Goal: Complete application form: Complete application form

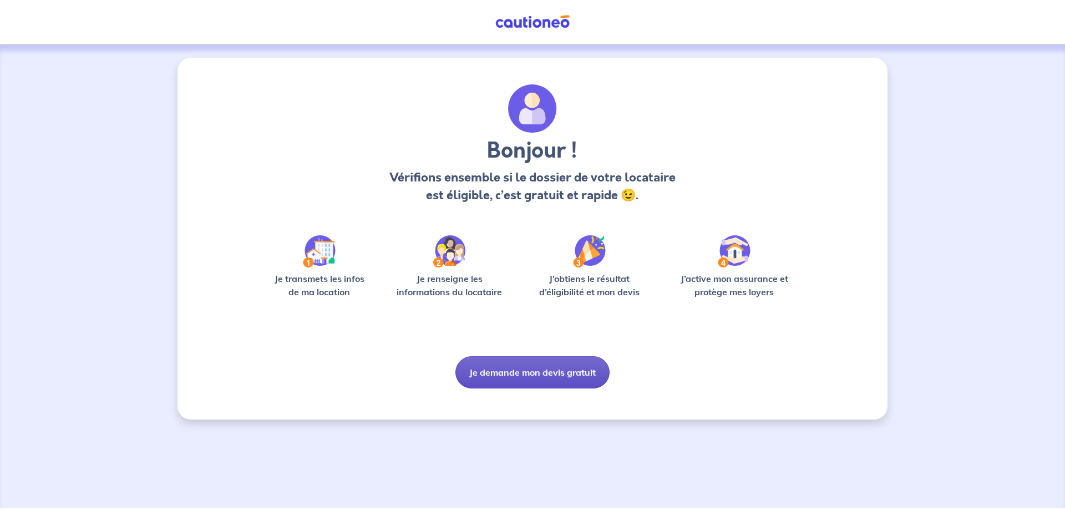
click at [560, 379] on button "Je demande mon devis gratuit" at bounding box center [532, 372] width 154 height 32
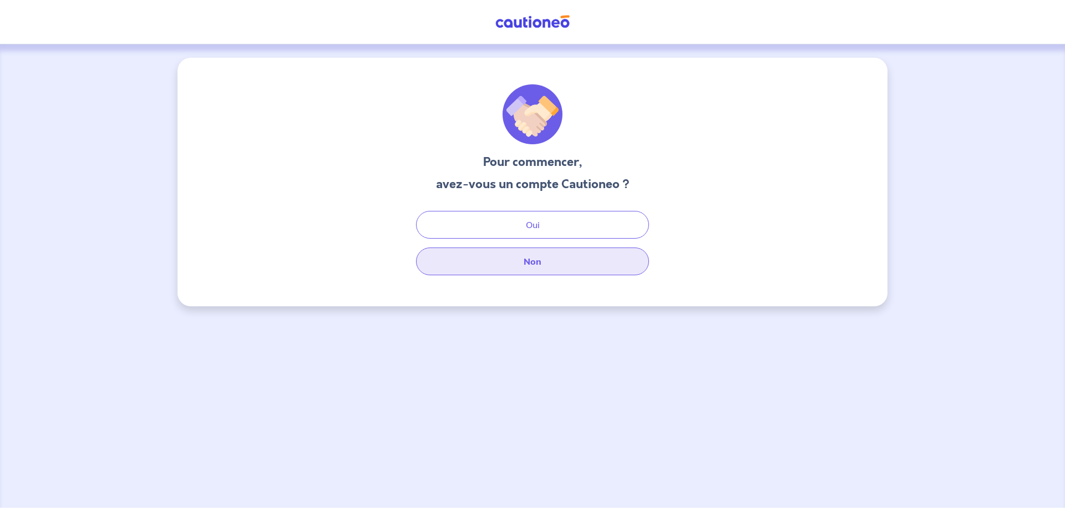
click at [566, 256] on button "Non" at bounding box center [532, 261] width 233 height 28
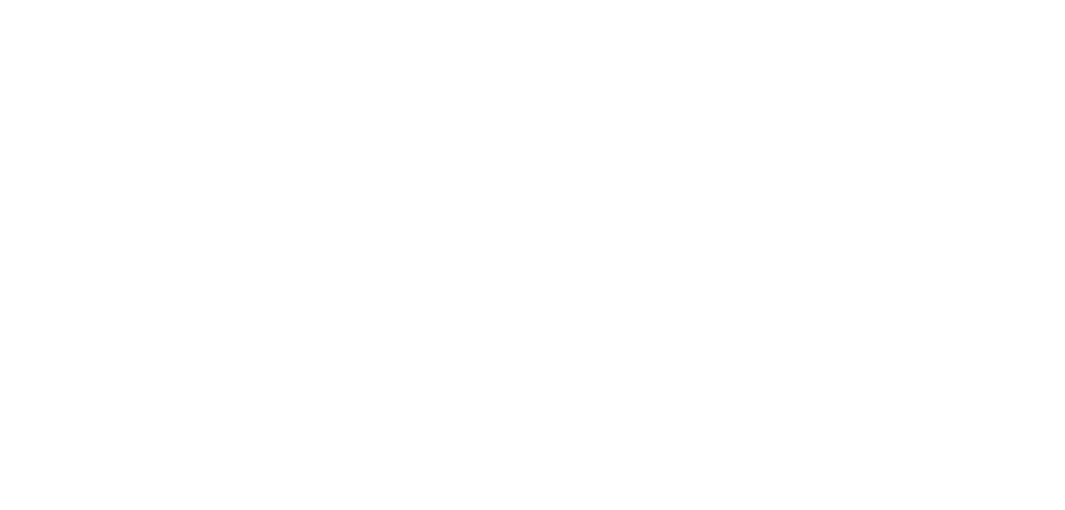
select select "FR"
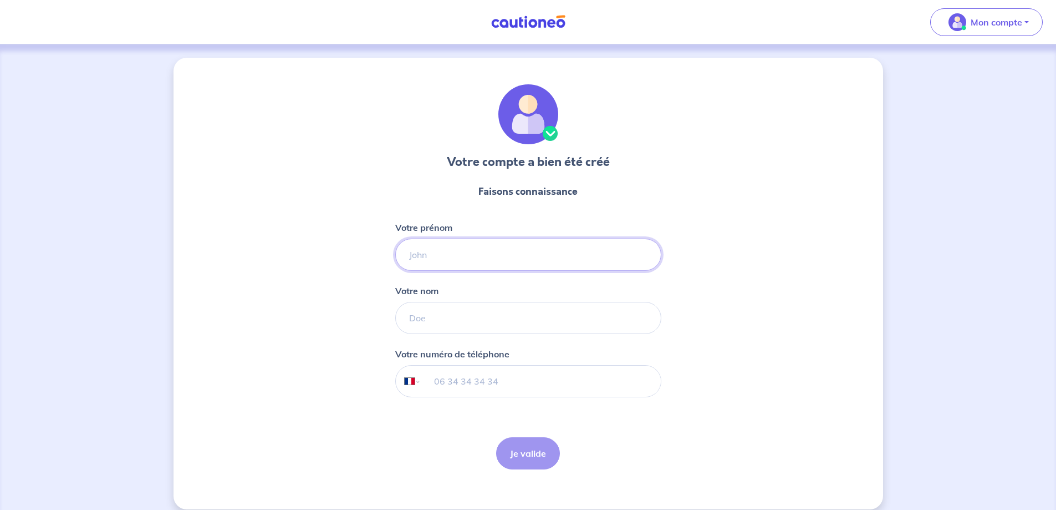
click at [428, 261] on input "Votre prénom" at bounding box center [528, 254] width 266 height 32
type input "herve"
click at [435, 318] on input "Votre nom" at bounding box center [528, 318] width 266 height 32
type input "Mace"
click at [490, 389] on input "tel" at bounding box center [541, 380] width 240 height 31
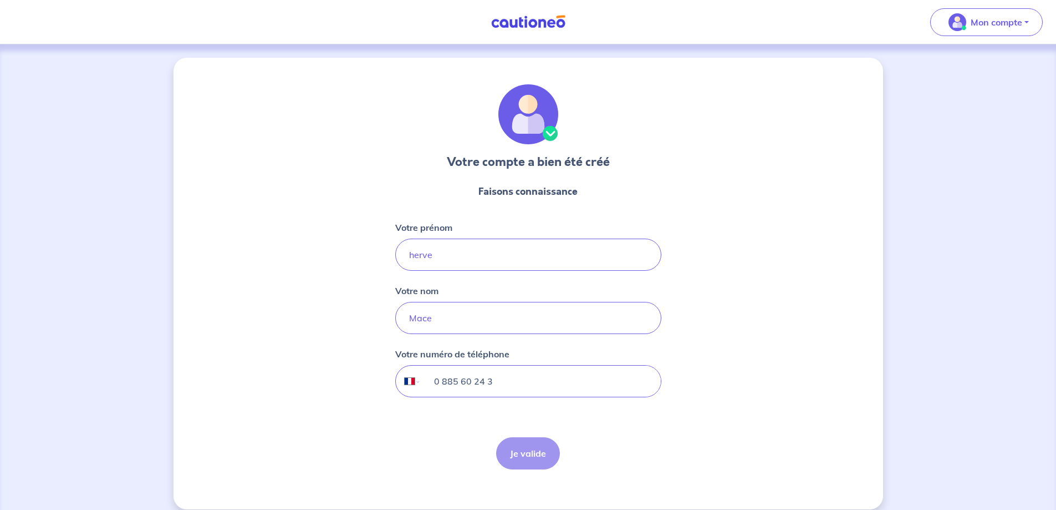
drag, startPoint x: 435, startPoint y: 382, endPoint x: 632, endPoint y: 382, distance: 196.9
click at [632, 382] on input "0 885 60 24 3" at bounding box center [541, 380] width 240 height 31
type input "07 88 56 02 43"
click at [517, 444] on button "Je valide" at bounding box center [528, 453] width 64 height 32
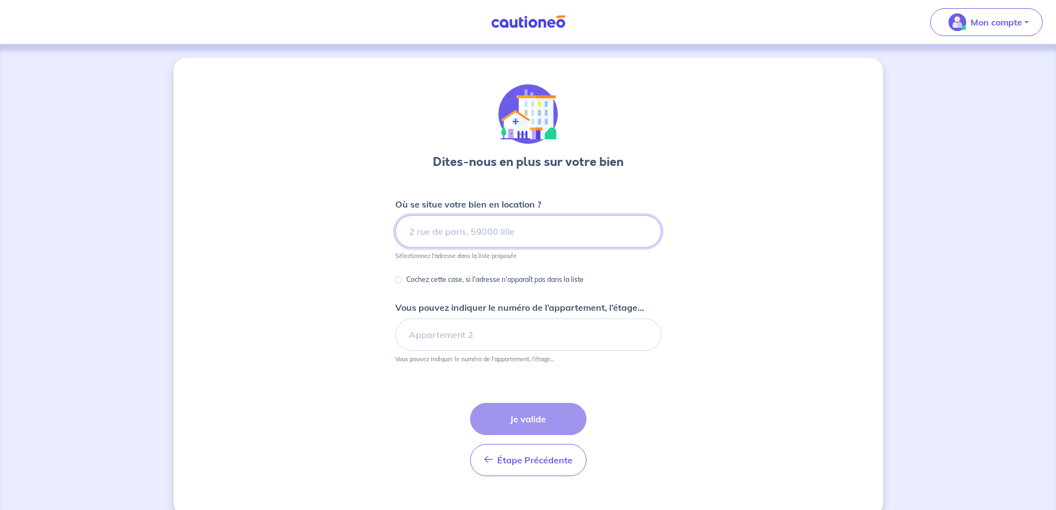
click at [435, 233] on input at bounding box center [528, 231] width 266 height 32
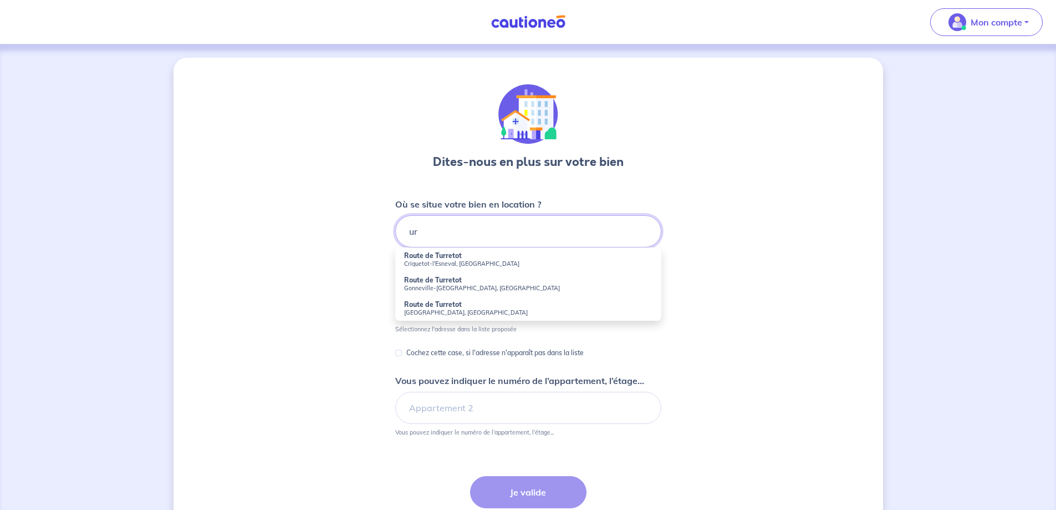
type input "u"
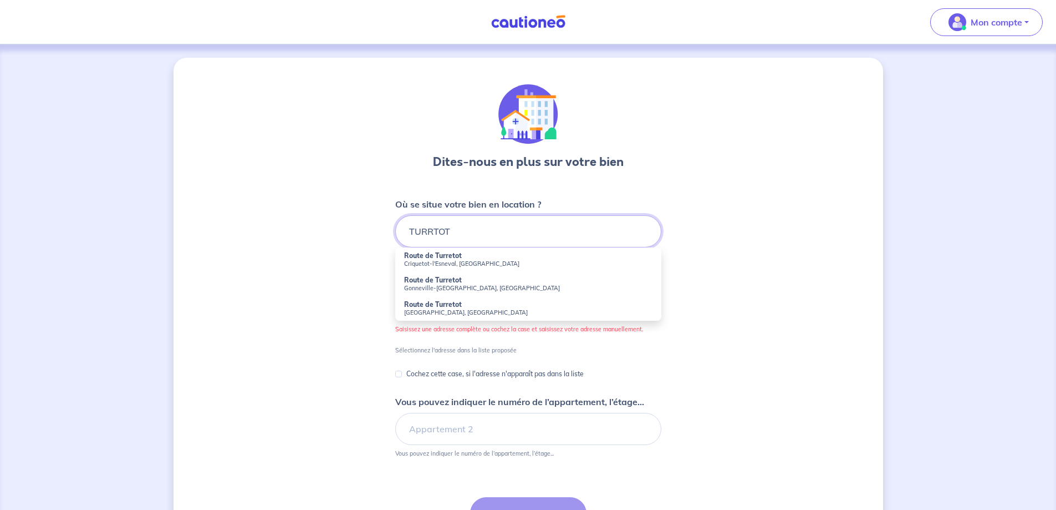
click at [433, 231] on input "TURRTOT" at bounding box center [528, 231] width 266 height 32
click at [477, 231] on input "TURRETOT" at bounding box center [528, 231] width 266 height 32
click at [453, 256] on strong "Route de Turretot" at bounding box center [433, 255] width 58 height 8
type input "Route de Turretot, Criquetot-l'Esneval, France"
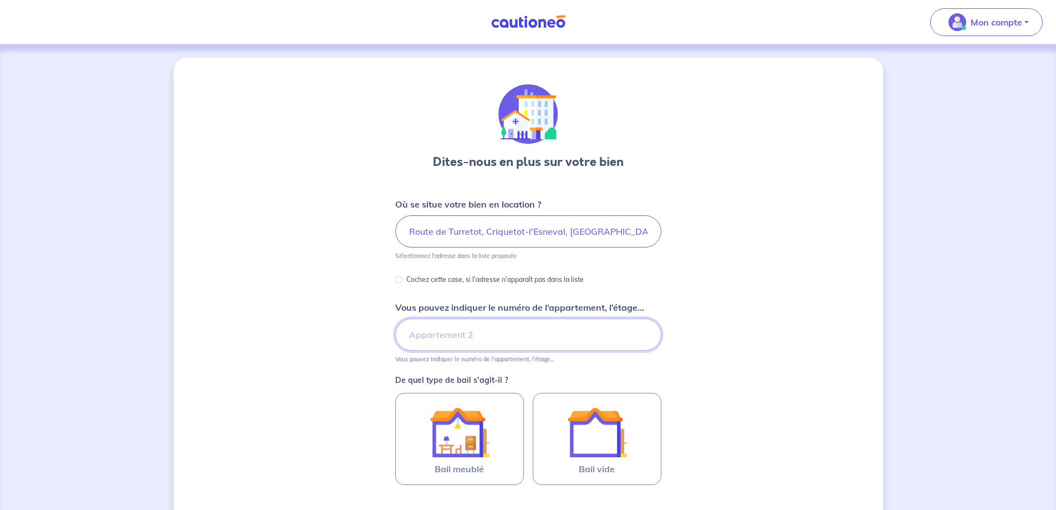
click at [500, 336] on input "Vous pouvez indiquer le numéro de l’appartement, l’étage..." at bounding box center [528, 334] width 266 height 32
click at [403, 282] on div "Cochez cette case, si l'adresse n'apparaît pas dans la liste" at bounding box center [489, 279] width 189 height 13
click at [399, 281] on input "Cochez cette case, si l'adresse n'apparaît pas dans la liste" at bounding box center [398, 279] width 7 height 7
checkbox input "true"
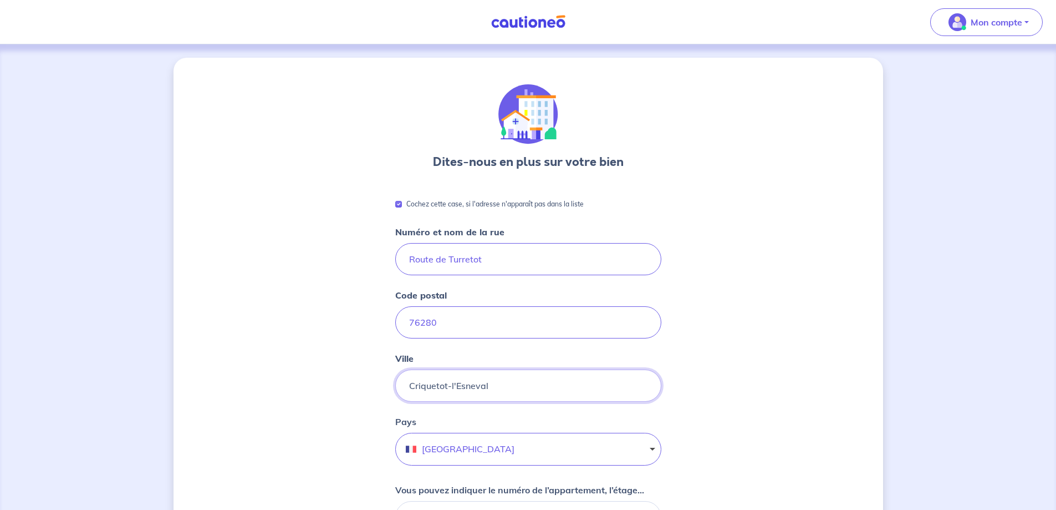
drag, startPoint x: 505, startPoint y: 386, endPoint x: 373, endPoint y: 374, distance: 133.1
click at [373, 374] on div "Dites-nous en plus sur votre bien Cochez cette case, si l'adresse n'apparaît pa…" at bounding box center [529, 440] width 710 height 764
type input "TURRETOT"
click at [828, 292] on div "Dites-nous en plus sur votre bien Cochez cette case, si l'adresse n'apparaît pa…" at bounding box center [529, 440] width 710 height 764
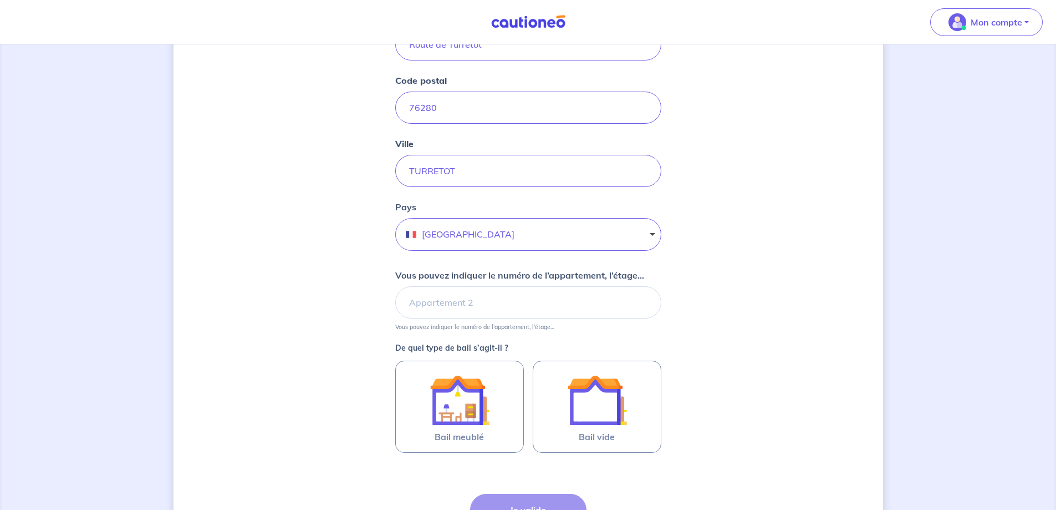
scroll to position [222, 0]
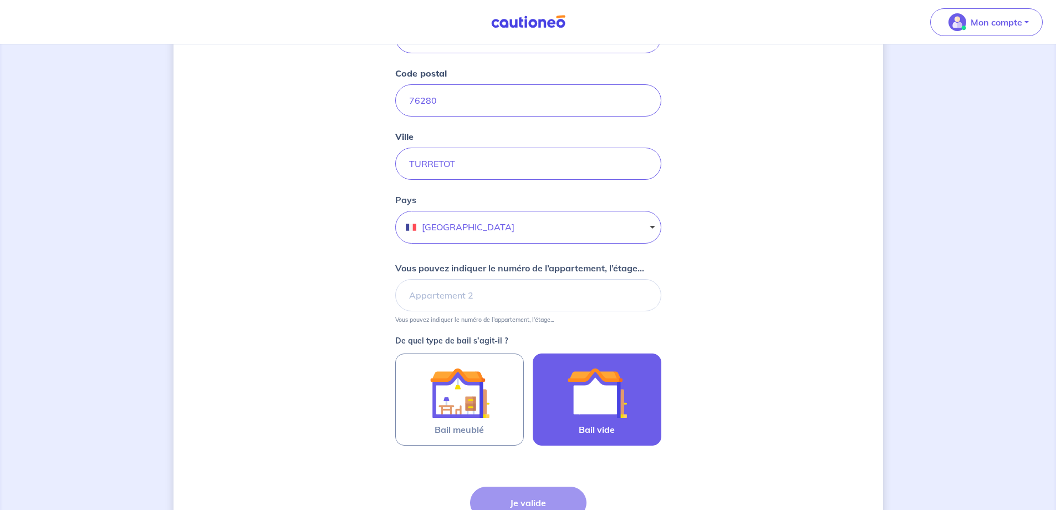
click at [593, 395] on img at bounding box center [597, 393] width 60 height 60
click at [0, 0] on input "Bail vide" at bounding box center [0, 0] width 0 height 0
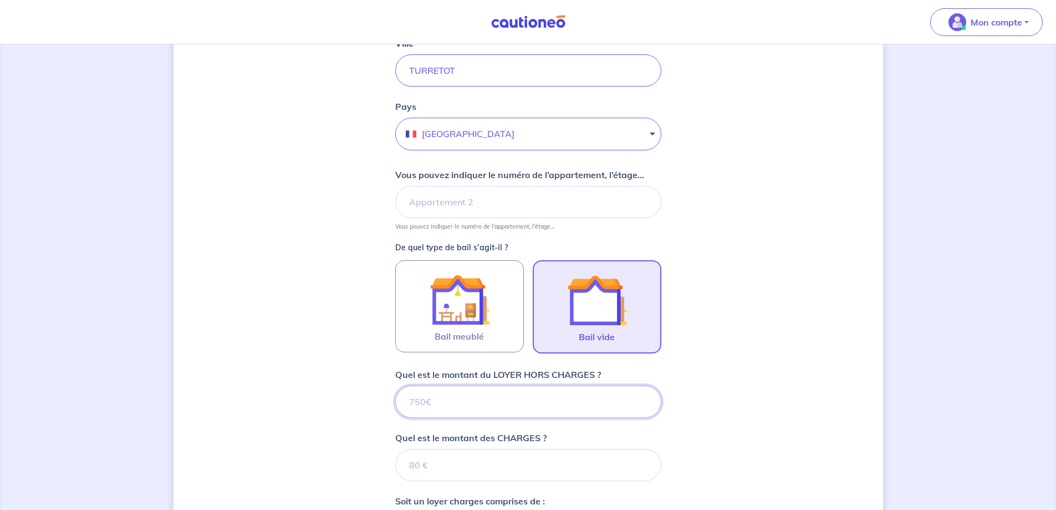
scroll to position [445, 0]
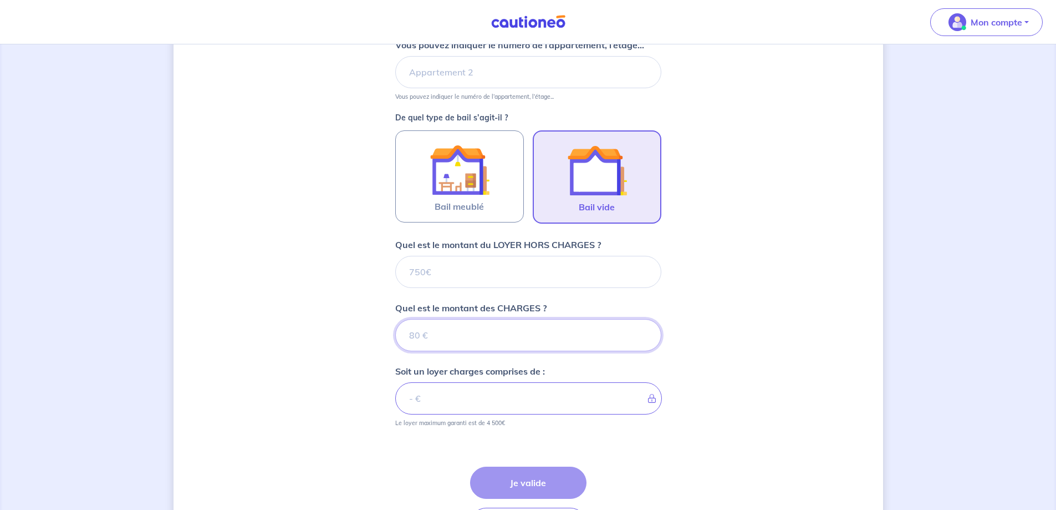
click at [488, 346] on input "Quel est le montant des CHARGES ?" at bounding box center [528, 335] width 266 height 32
type input "9"
type input "96"
type input "962"
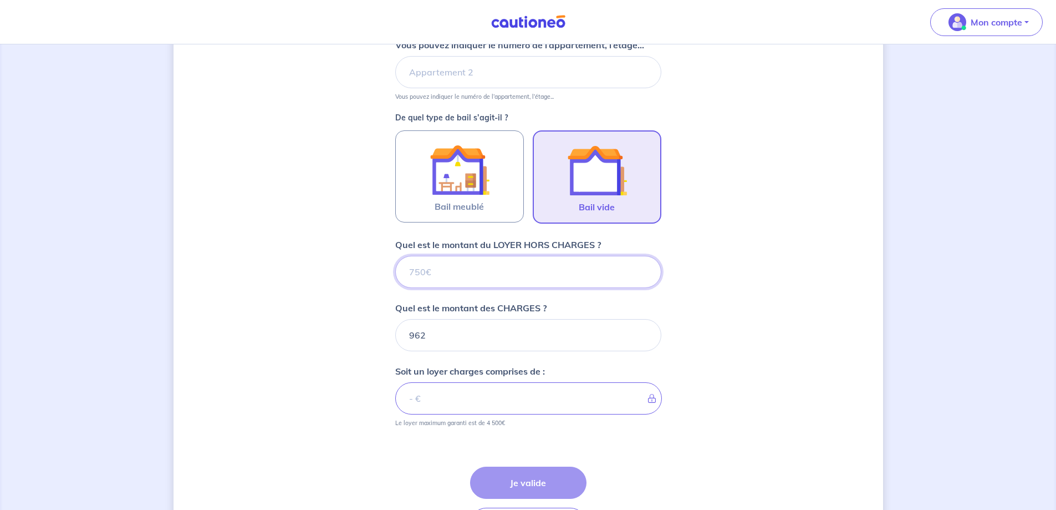
drag, startPoint x: 446, startPoint y: 275, endPoint x: 386, endPoint y: 272, distance: 59.9
click at [386, 272] on div "Dites-nous en plus sur votre bien Cochez cette case, si l'adresse n'apparaît pa…" at bounding box center [529, 96] width 710 height 967
type input "9"
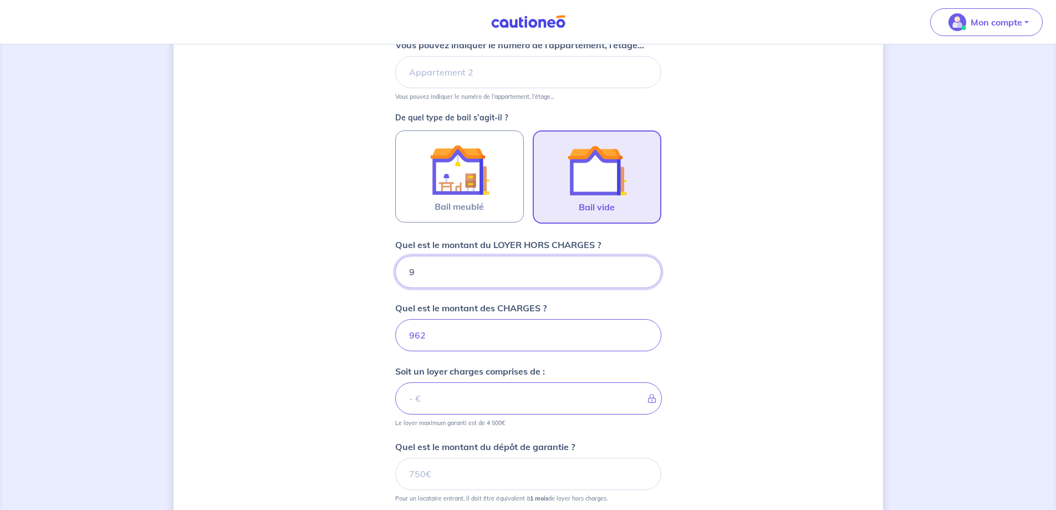
type input "971"
type input "962"
type input "1924"
type input "962"
drag, startPoint x: 455, startPoint y: 329, endPoint x: 360, endPoint y: 325, distance: 95.5
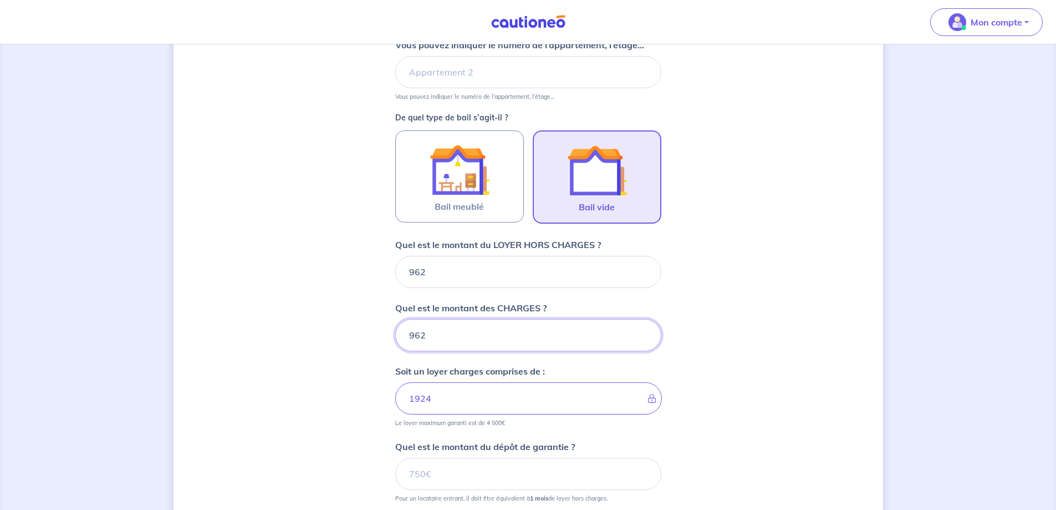
click at [360, 325] on div "Dites-nous en plus sur votre bien Cochez cette case, si l'adresse n'apparaît pa…" at bounding box center [529, 134] width 710 height 1042
type input "0"
type input "962"
type input "0"
click at [727, 329] on div "Dites-nous en plus sur votre bien Cochez cette case, si l'adresse n'apparaît pa…" at bounding box center [529, 134] width 710 height 1042
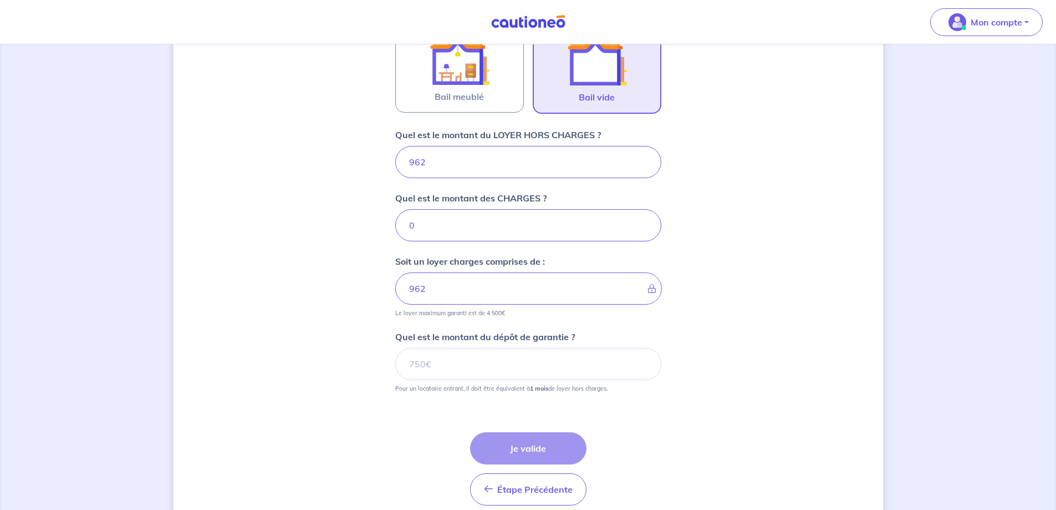
scroll to position [556, 0]
click at [469, 360] on input "Quel est le montant du dépôt de garantie ?" at bounding box center [528, 363] width 266 height 32
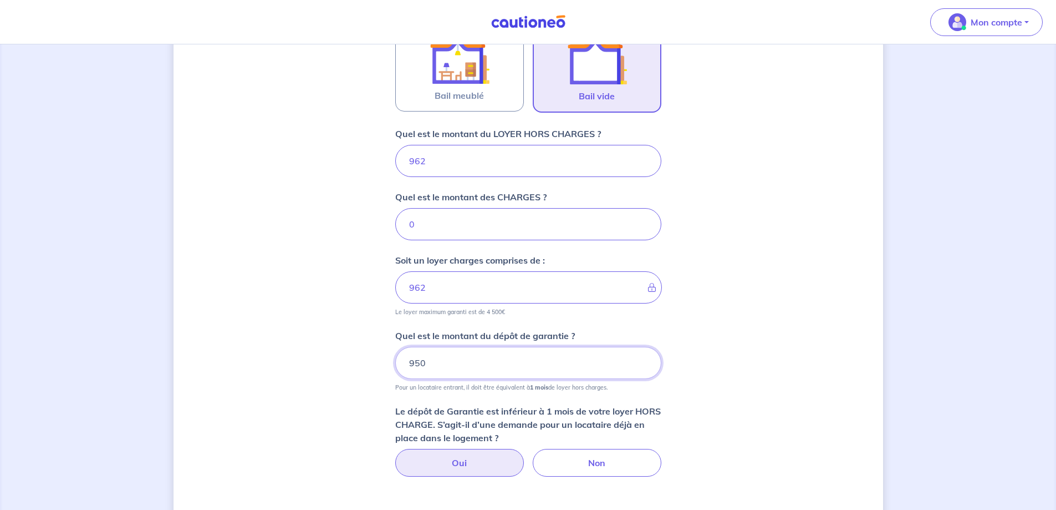
type input "950"
click at [454, 464] on label "Oui" at bounding box center [459, 463] width 129 height 28
click at [525, 456] on input "Oui" at bounding box center [528, 452] width 7 height 7
radio input "true"
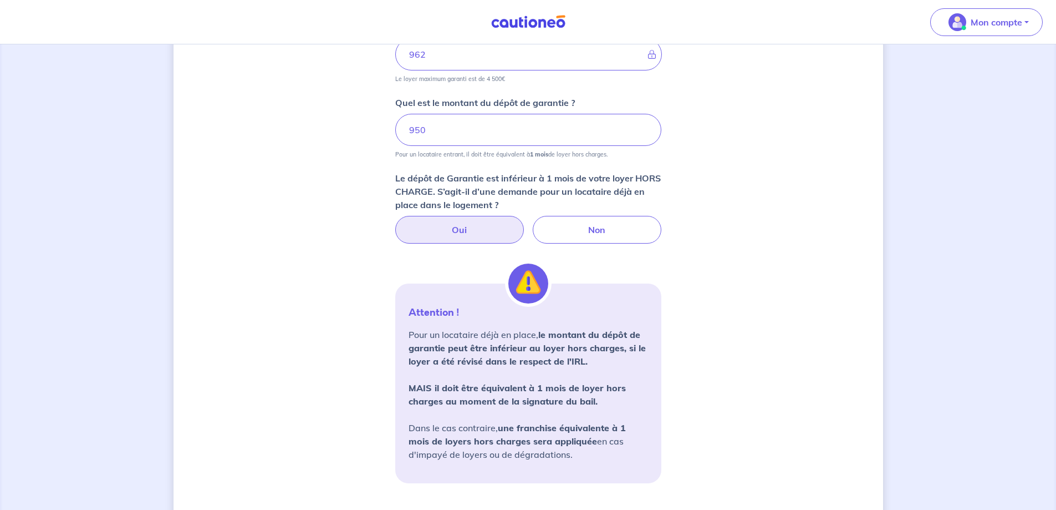
scroll to position [833, 0]
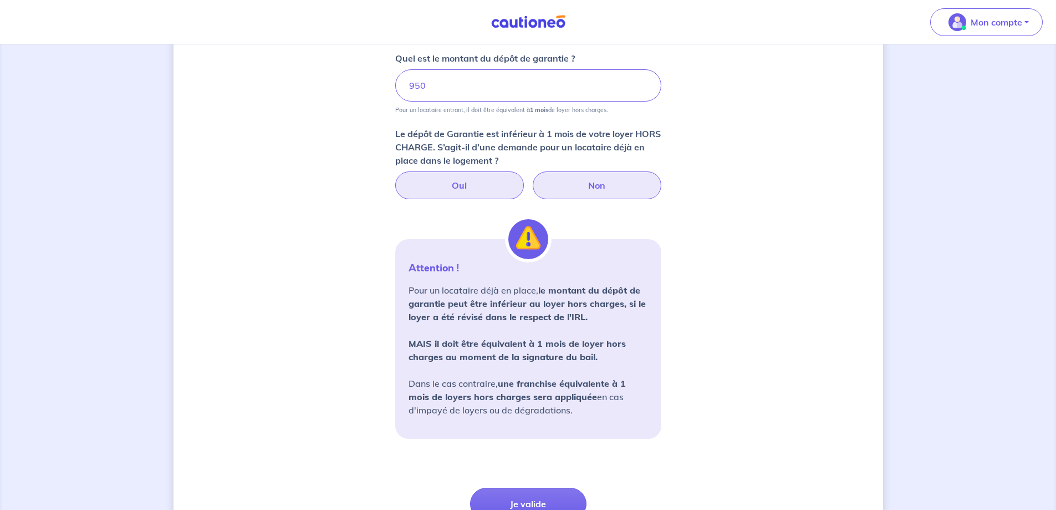
click at [599, 176] on label "Non" at bounding box center [597, 185] width 129 height 28
click at [532, 176] on input "Non" at bounding box center [528, 174] width 7 height 7
radio input "true"
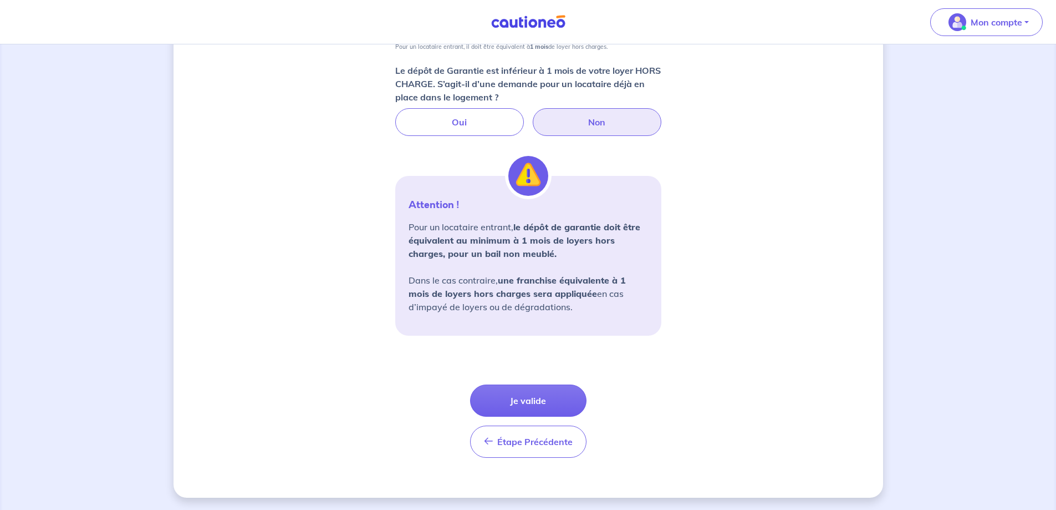
scroll to position [897, 0]
click at [558, 401] on button "Je valide" at bounding box center [528, 399] width 116 height 32
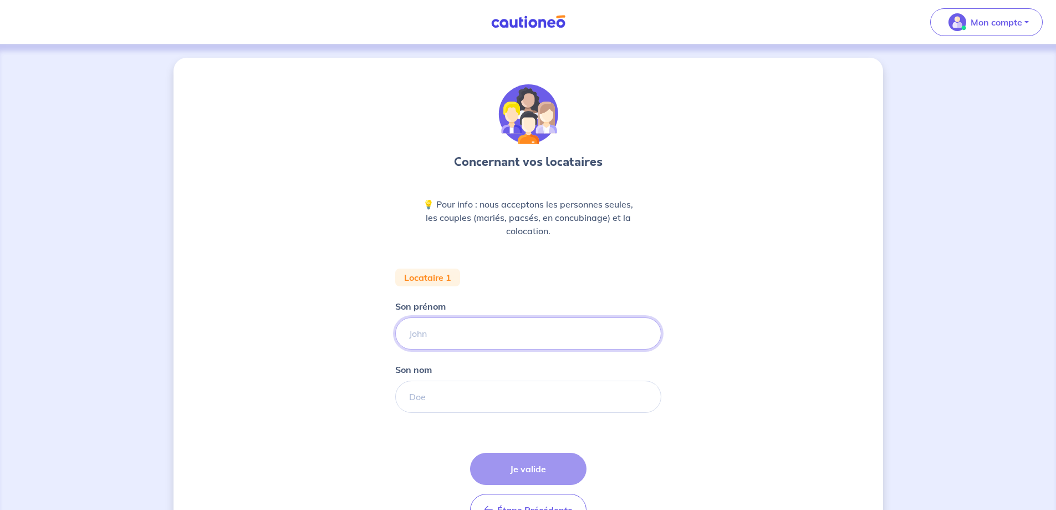
click at [486, 341] on input "Son prénom" at bounding box center [528, 333] width 266 height 32
type input "HERVE"
click at [473, 403] on input "Son nom" at bounding box center [528, 396] width 266 height 32
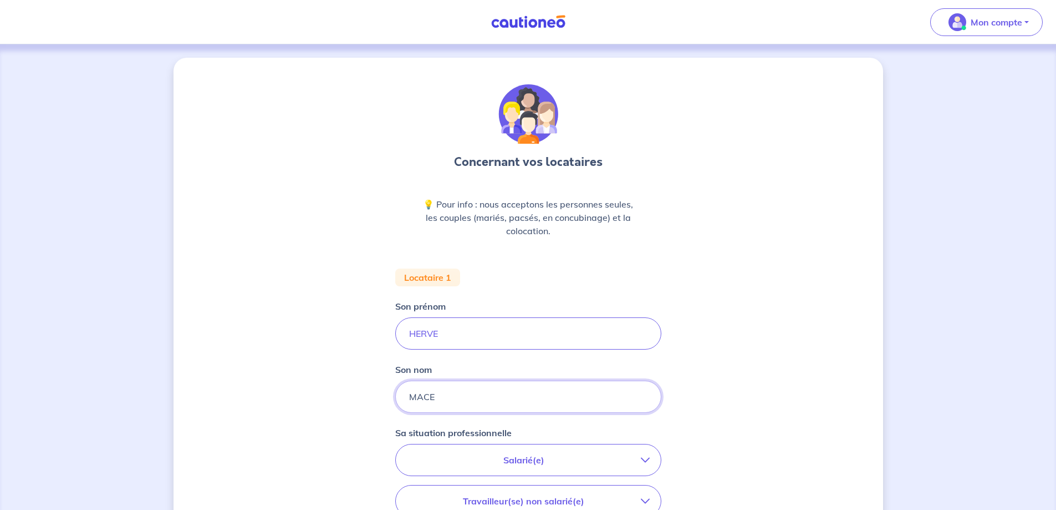
type input "MACE"
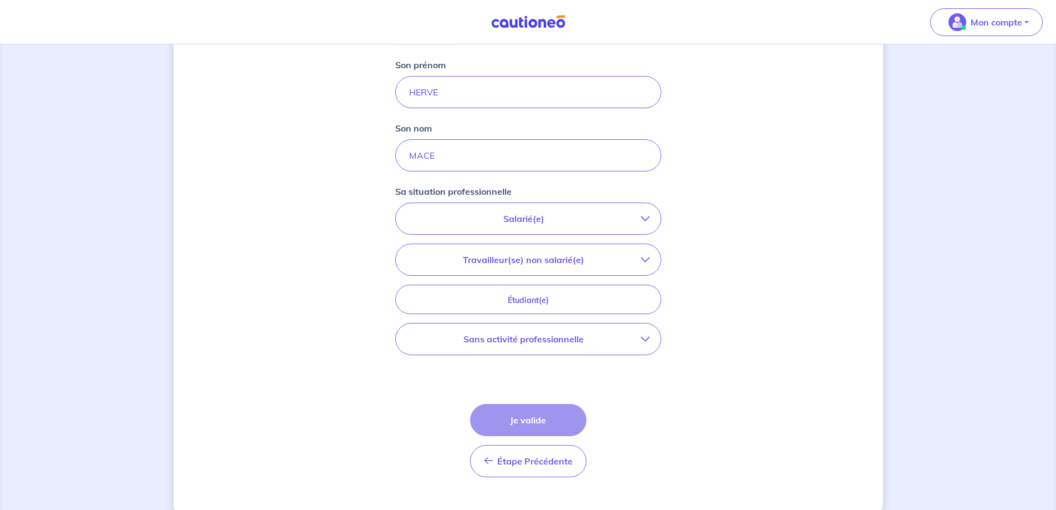
scroll to position [262, 0]
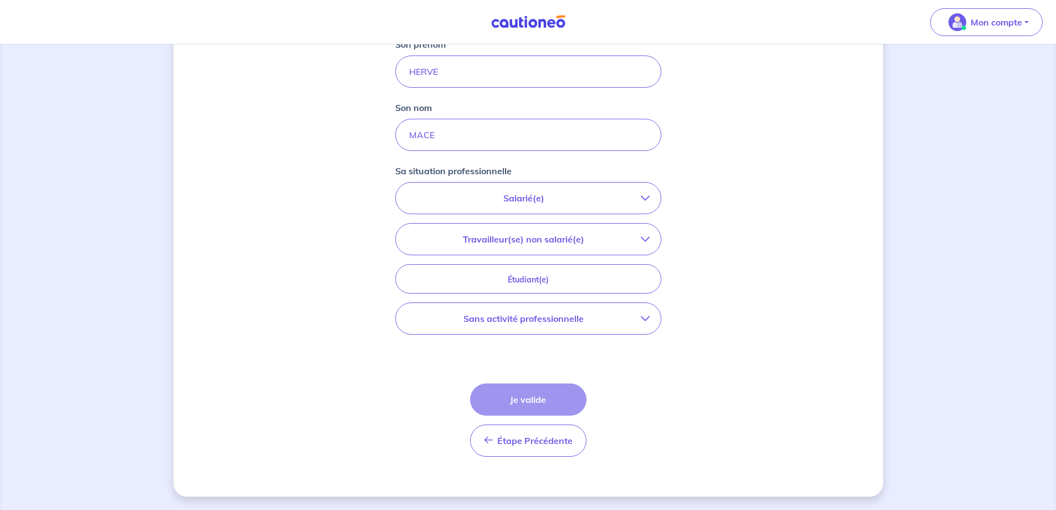
click at [628, 237] on p "Travailleur(se) non salarié(e)" at bounding box center [524, 238] width 234 height 13
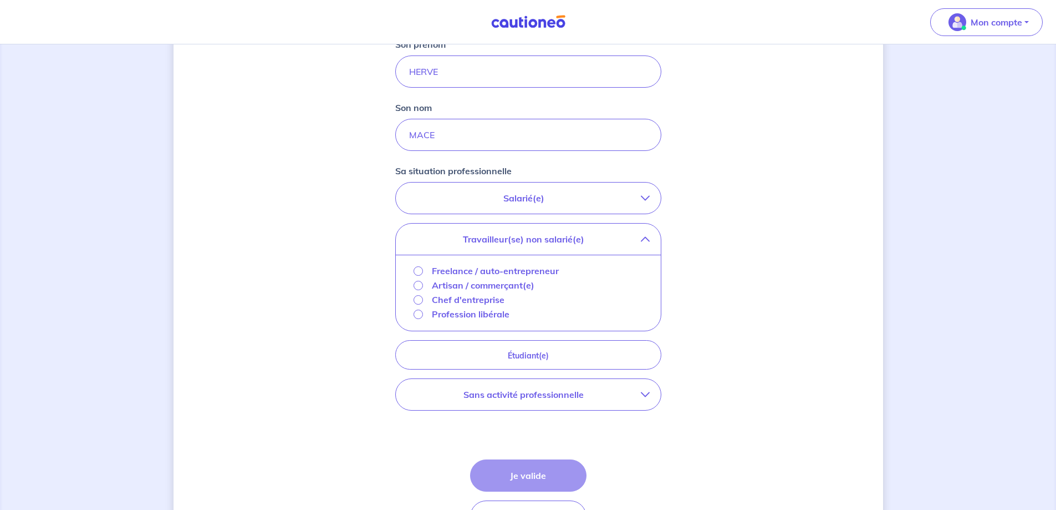
click at [504, 282] on p "Artisan / commerçant(e)" at bounding box center [483, 284] width 103 height 13
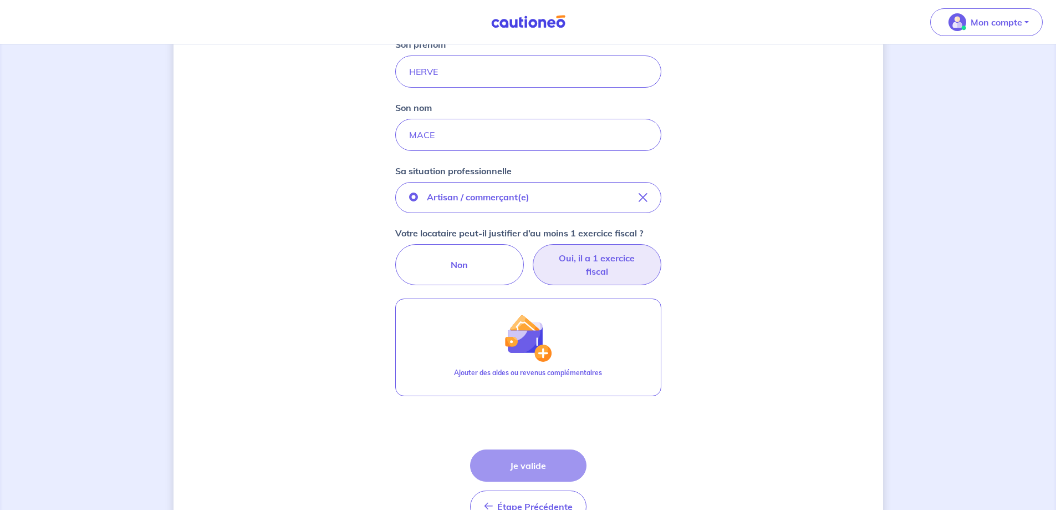
click at [608, 261] on label "Oui, il a 1 exercice fiscal" at bounding box center [597, 264] width 129 height 41
click at [532, 251] on input "Oui, il a 1 exercice fiscal" at bounding box center [528, 247] width 7 height 7
radio input "true"
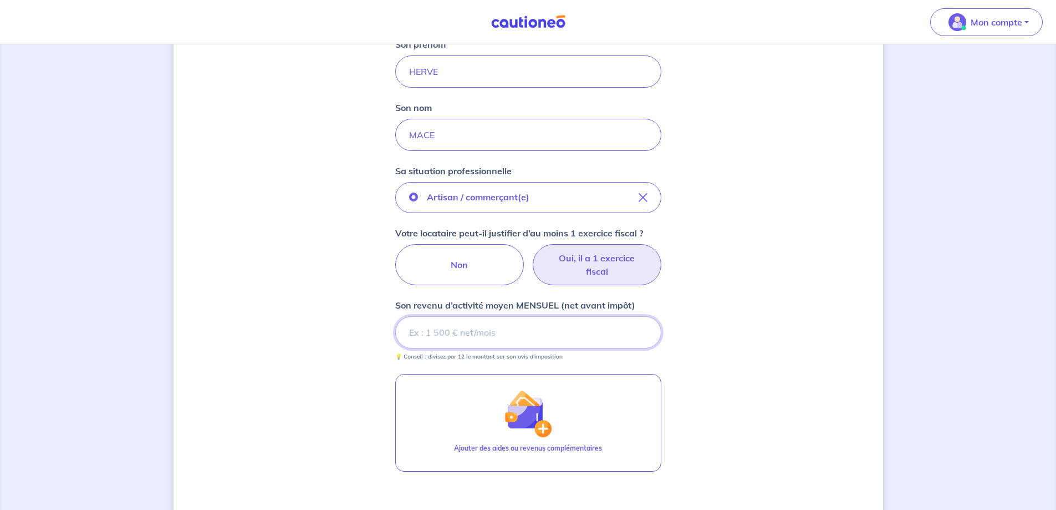
click at [484, 334] on input "Son revenu d’activité moyen MENSUEL (net avant impôt)" at bounding box center [528, 332] width 266 height 32
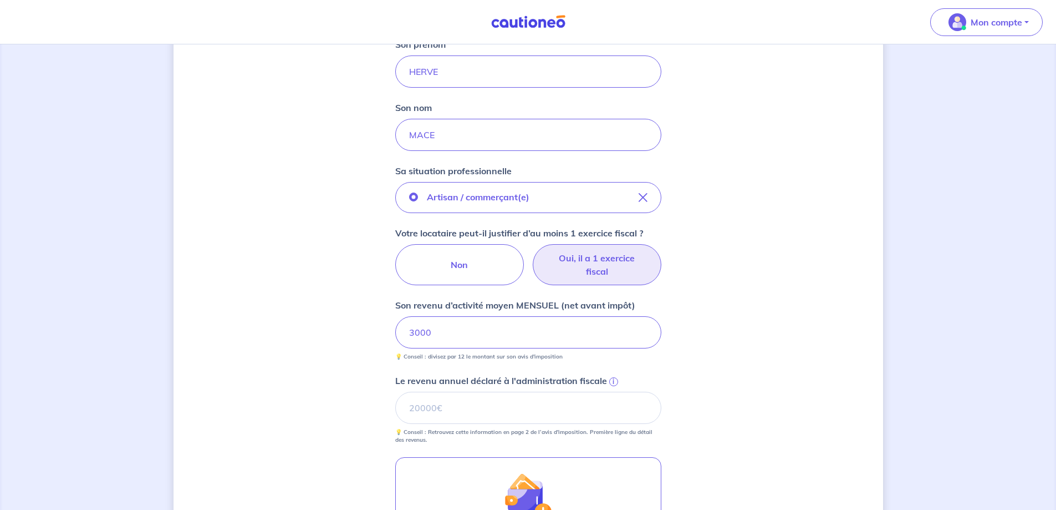
click at [717, 392] on div "Concernant vos locataires 💡 Pour info : nous acceptons les personnes seules, le…" at bounding box center [529, 258] width 710 height 925
click at [561, 413] on input "Le revenu annuel déclaré à l'administration fiscale i" at bounding box center [528, 408] width 266 height 32
drag, startPoint x: 463, startPoint y: 407, endPoint x: 383, endPoint y: 419, distance: 80.8
click at [383, 419] on div "Concernant vos locataires 💡 Pour info : nous acceptons les personnes seules, le…" at bounding box center [529, 258] width 710 height 925
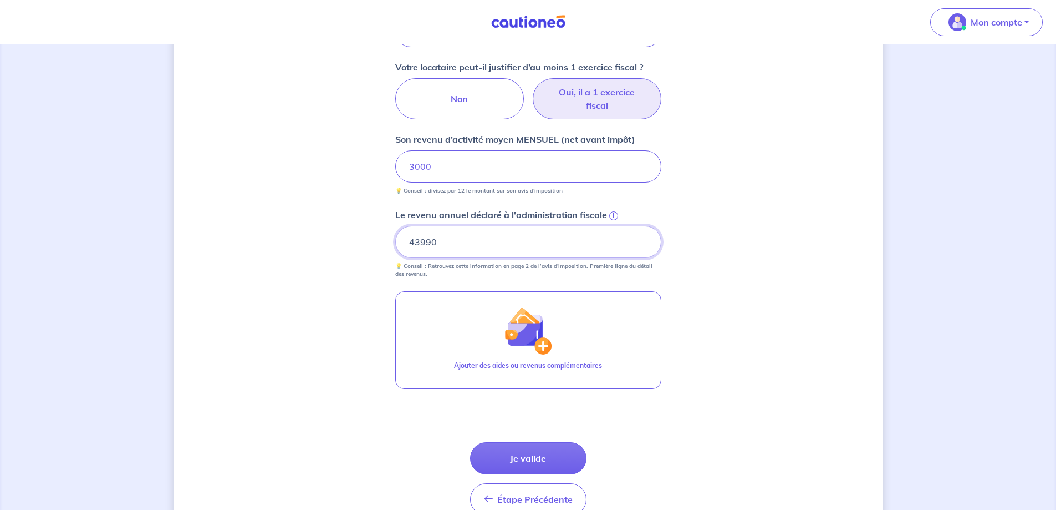
scroll to position [428, 0]
type input "43990"
click at [528, 466] on button "Je valide" at bounding box center [528, 457] width 116 height 32
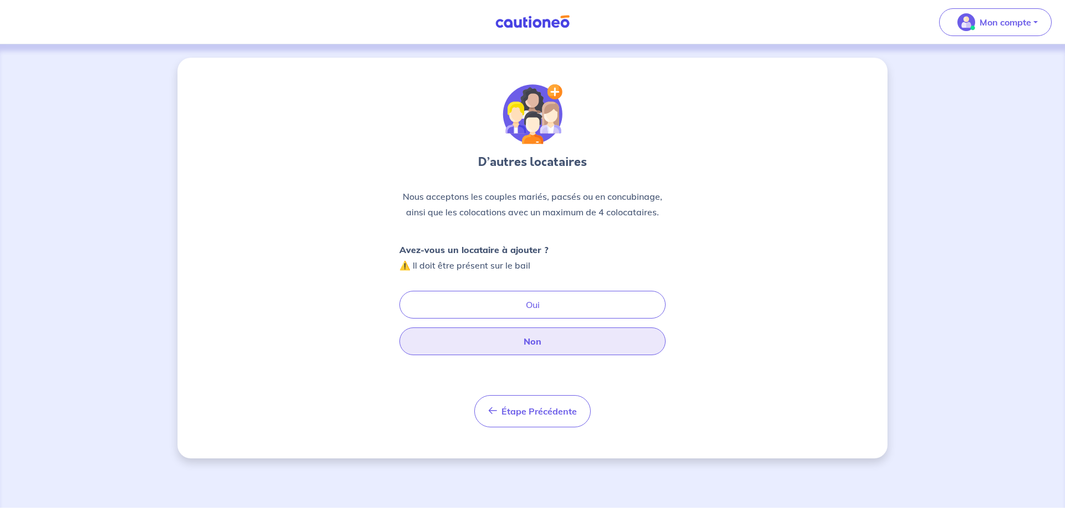
click at [550, 335] on button "Non" at bounding box center [532, 341] width 266 height 28
